Goal: Task Accomplishment & Management: Manage account settings

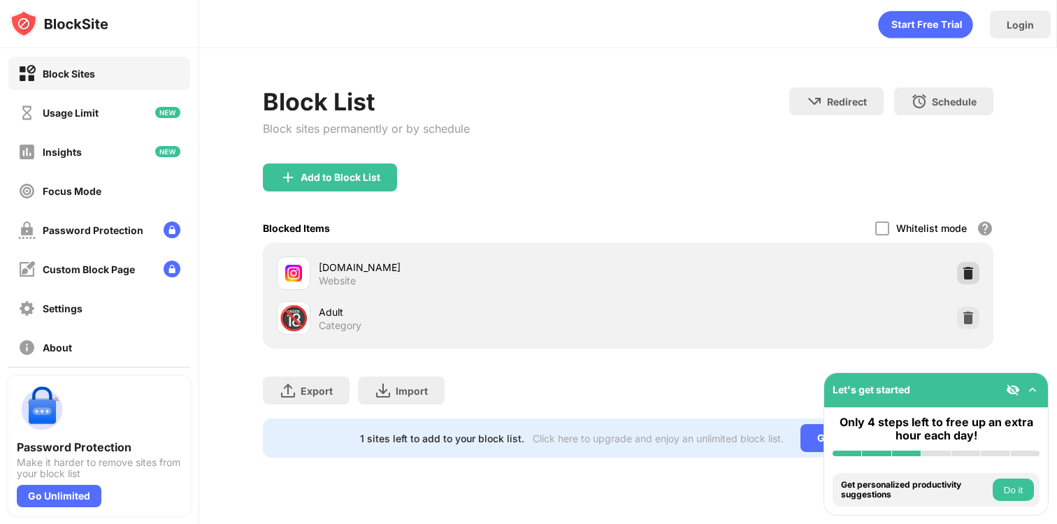
click at [967, 275] on img at bounding box center [968, 273] width 14 height 14
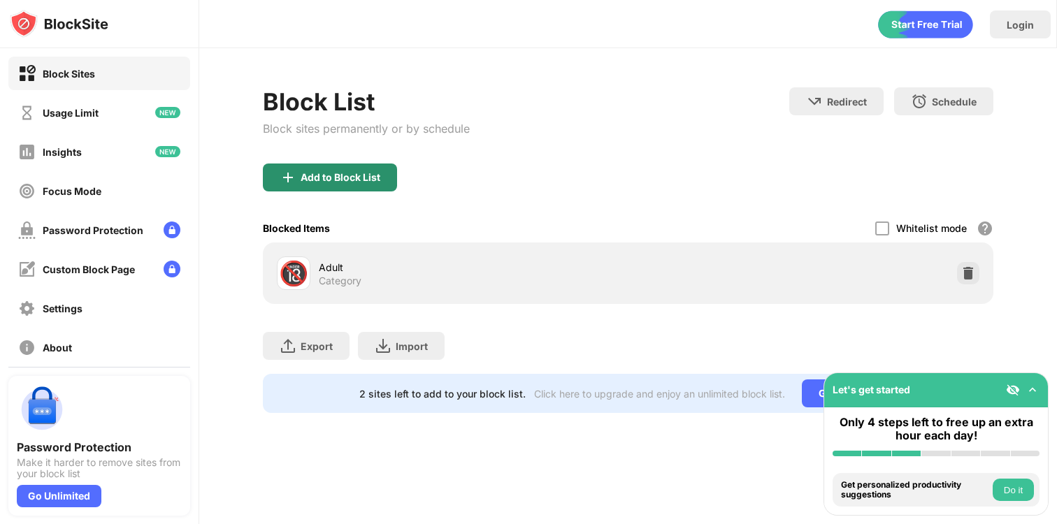
click at [274, 172] on div "Add to Block List" at bounding box center [330, 178] width 134 height 28
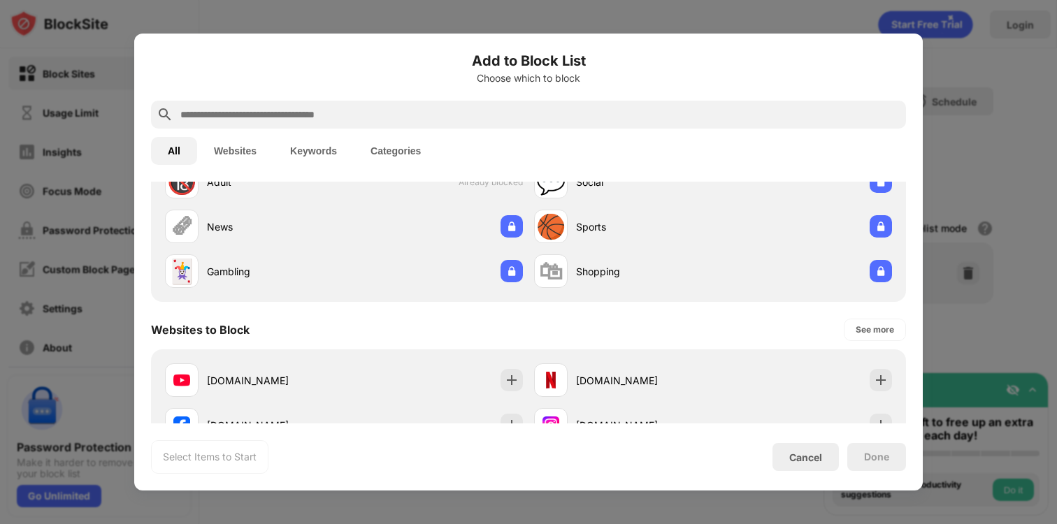
scroll to position [91, 0]
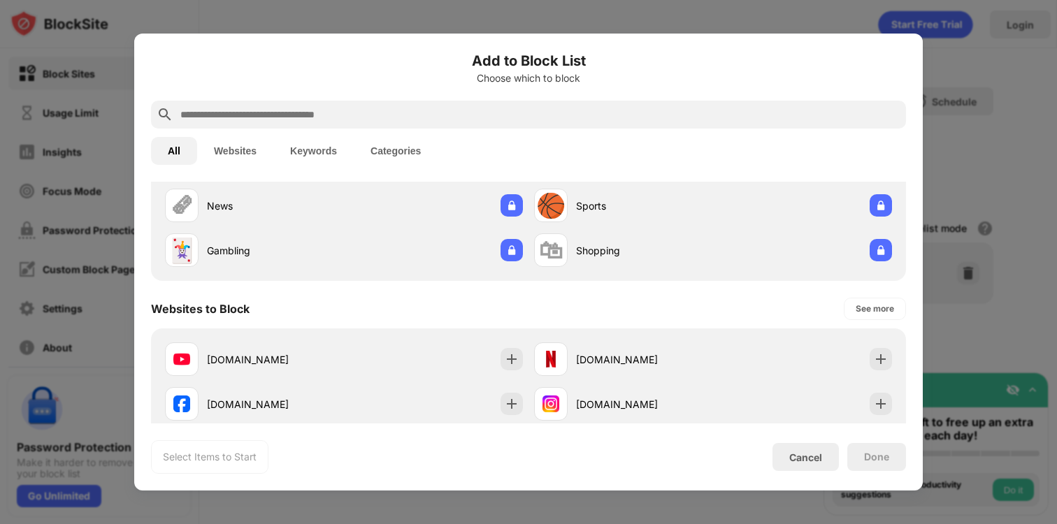
drag, startPoint x: 753, startPoint y: 410, endPoint x: 845, endPoint y: 451, distance: 100.7
click at [753, 411] on div "[DOMAIN_NAME]" at bounding box center [712, 404] width 369 height 45
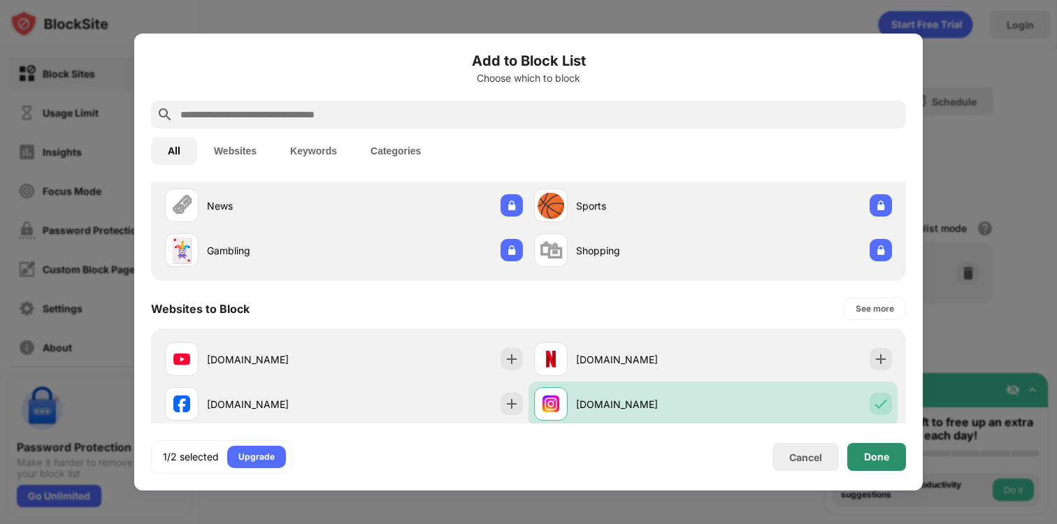
drag, startPoint x: 858, startPoint y: 453, endPoint x: 776, endPoint y: 332, distance: 146.9
click at [858, 453] on div "Done" at bounding box center [876, 457] width 59 height 28
